Goal: Task Accomplishment & Management: Manage account settings

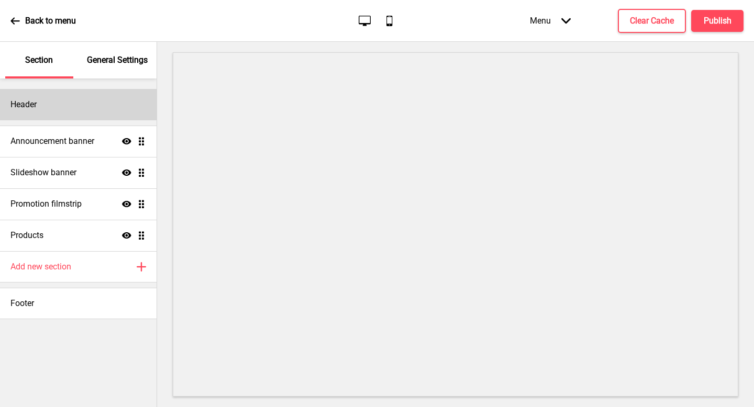
click at [90, 105] on div "Header" at bounding box center [78, 104] width 157 height 31
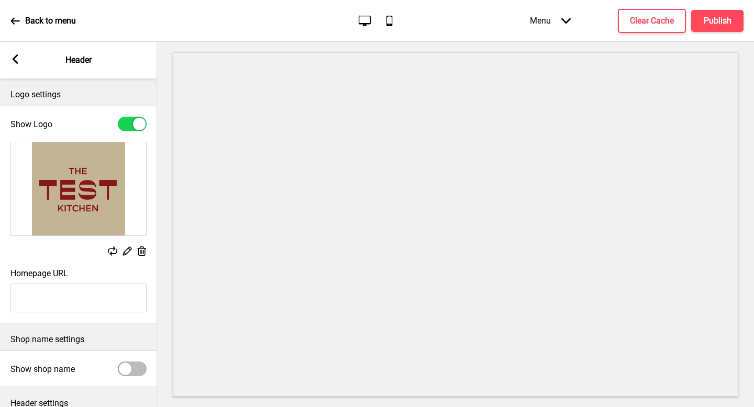
click at [20, 65] on div "Arrow left Header" at bounding box center [78, 60] width 157 height 37
click at [12, 59] on rect at bounding box center [14, 58] width 9 height 9
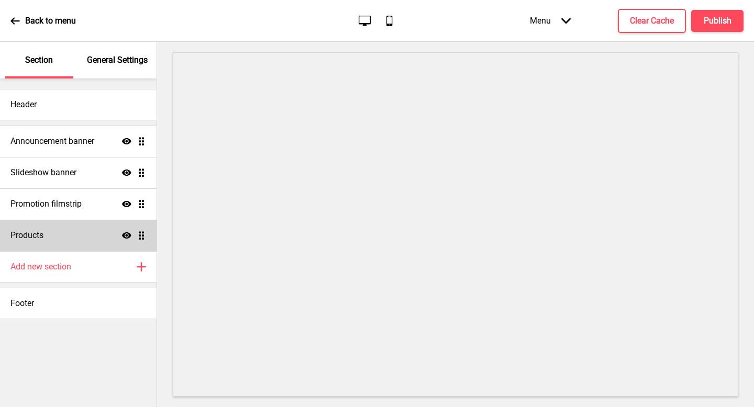
click at [61, 234] on div "Products Show Drag" at bounding box center [78, 235] width 157 height 31
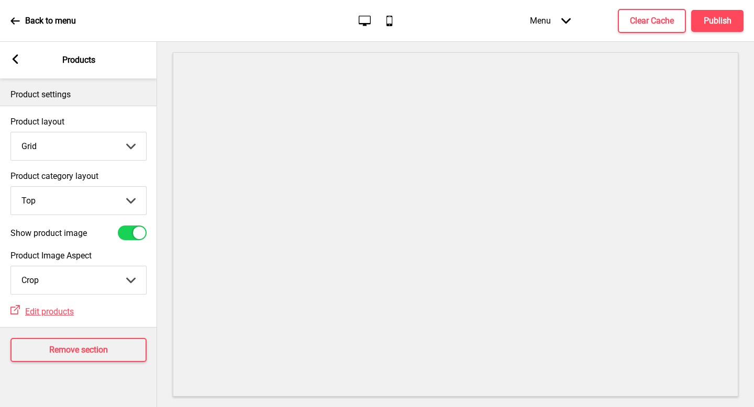
click at [81, 278] on select "Crop Natural" at bounding box center [78, 281] width 135 height 28
click at [68, 205] on select "Top Side" at bounding box center [78, 201] width 135 height 28
click at [59, 206] on select "Top Side" at bounding box center [78, 201] width 135 height 28
select select "top"
click at [13, 19] on icon at bounding box center [14, 20] width 9 height 9
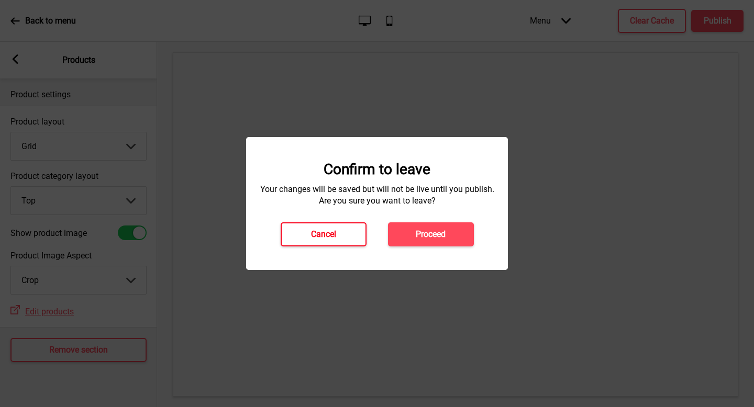
click at [328, 234] on h4 "Cancel" at bounding box center [323, 235] width 25 height 12
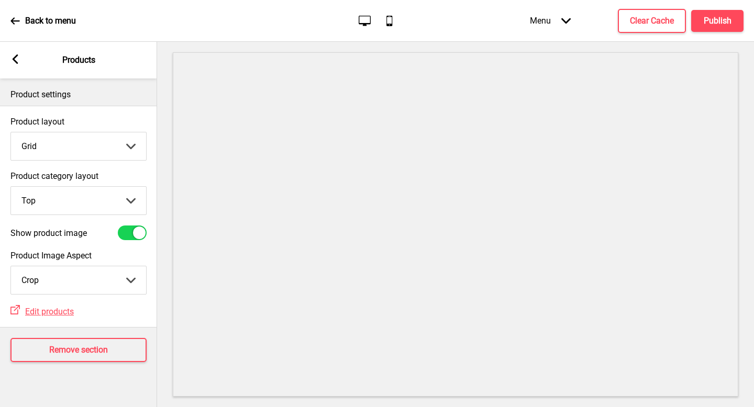
click at [11, 19] on icon at bounding box center [14, 20] width 9 height 9
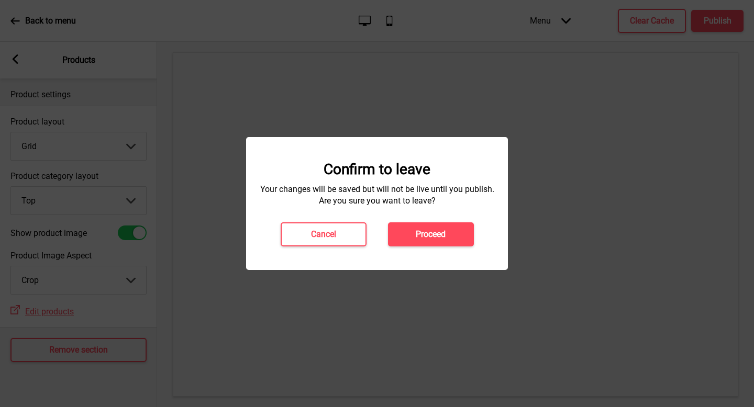
click at [442, 248] on div "Confirm to leave Your changes will be saved but will not be live until you publ…" at bounding box center [377, 203] width 262 height 133
click at [448, 237] on button "Proceed" at bounding box center [431, 235] width 86 height 24
